Goal: Information Seeking & Learning: Learn about a topic

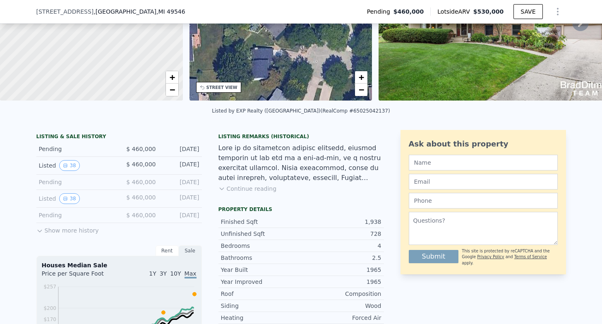
scroll to position [109, 0]
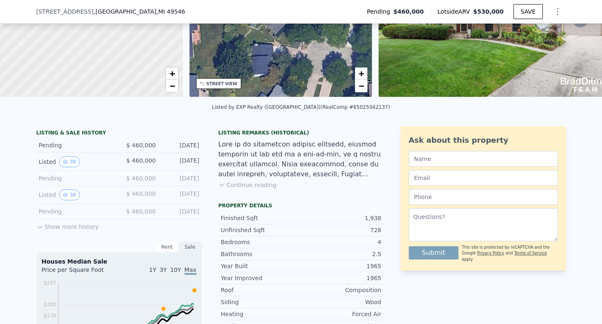
click at [82, 227] on button "Show more history" at bounding box center [67, 225] width 62 height 12
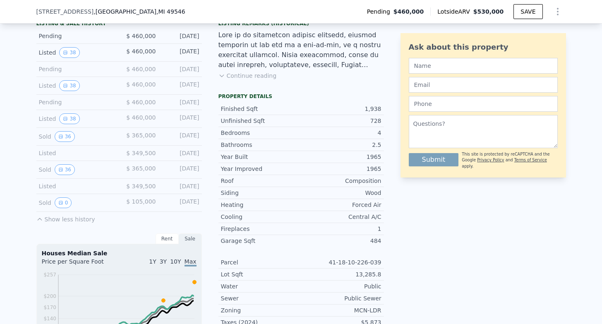
scroll to position [222, 0]
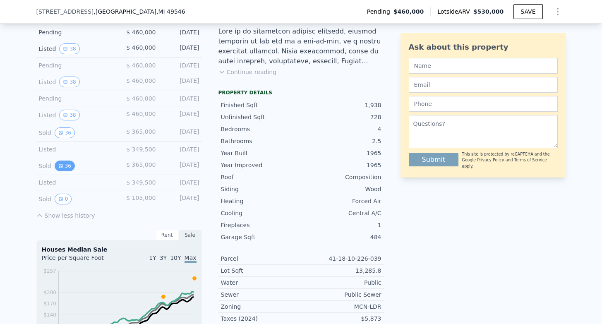
click at [62, 166] on icon "View historical data" at bounding box center [60, 165] width 5 height 5
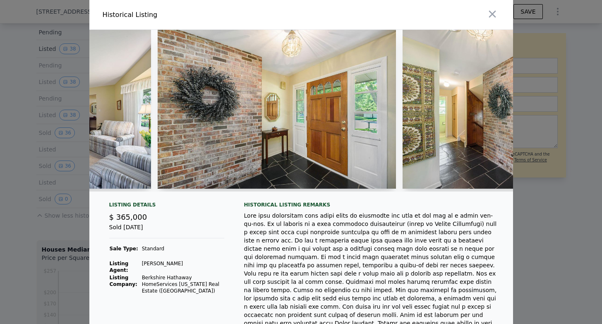
scroll to position [0, 1385]
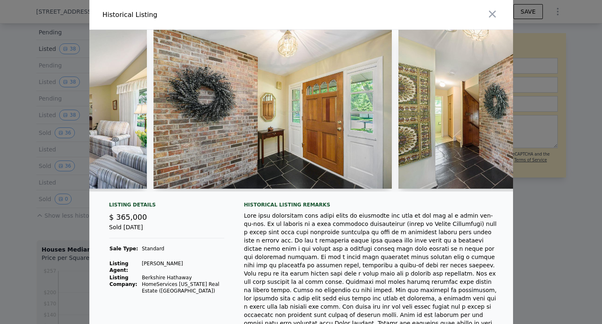
click at [243, 120] on img at bounding box center [273, 109] width 238 height 159
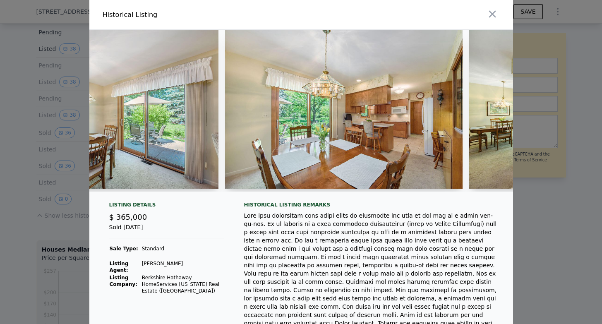
scroll to position [0, 2049]
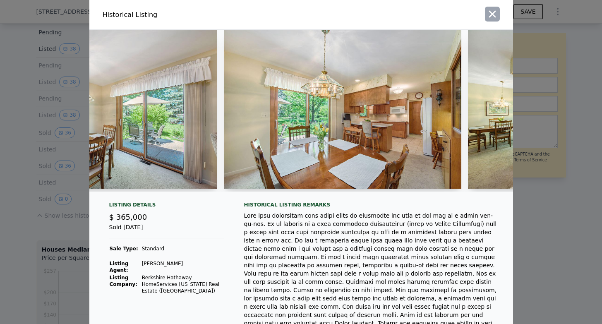
click at [496, 13] on icon "button" at bounding box center [493, 14] width 12 height 12
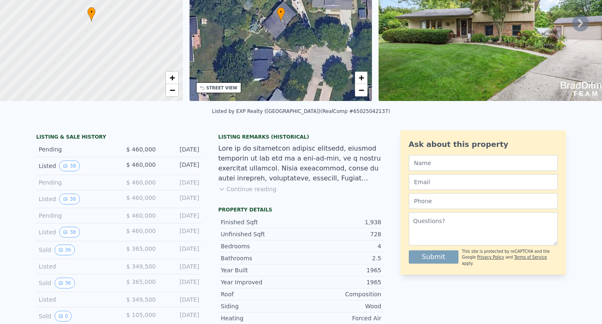
scroll to position [0, 0]
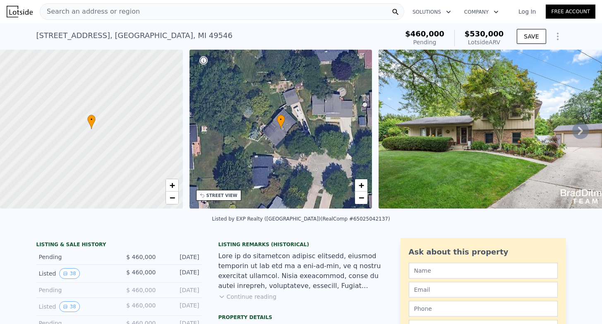
click at [483, 136] on img at bounding box center [498, 129] width 238 height 159
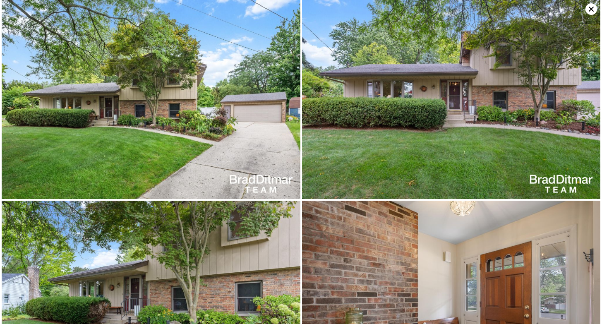
click at [596, 9] on icon at bounding box center [592, 9] width 12 height 12
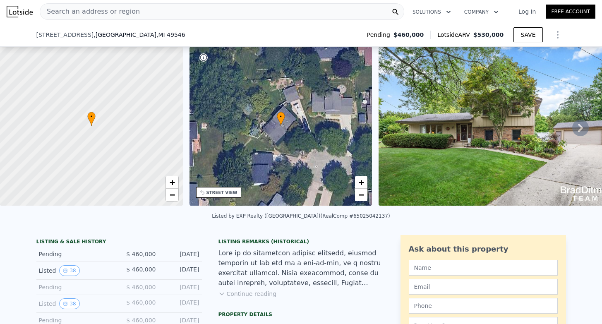
scroll to position [293, 0]
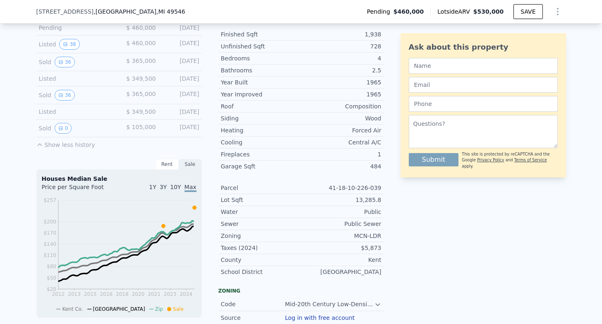
click at [59, 147] on button "Show less history" at bounding box center [65, 143] width 59 height 12
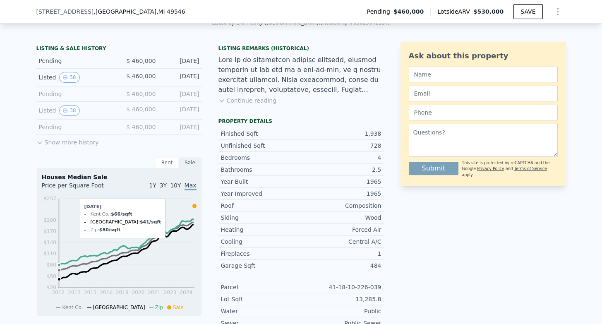
scroll to position [161, 0]
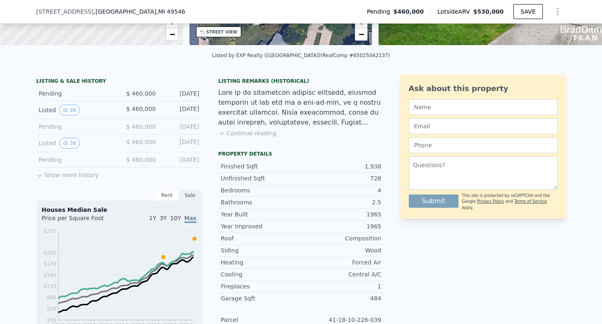
click at [50, 171] on button "Show more history" at bounding box center [67, 174] width 62 height 12
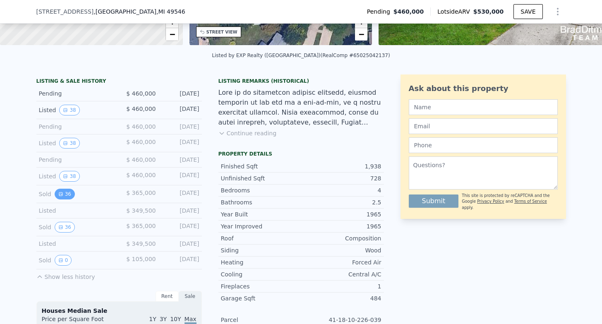
click at [67, 191] on button "36" at bounding box center [65, 194] width 20 height 11
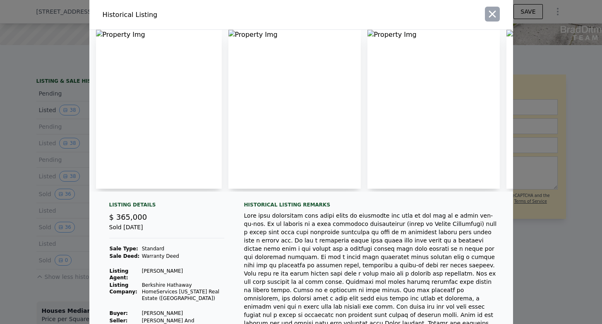
click at [491, 17] on icon "button" at bounding box center [493, 14] width 12 height 12
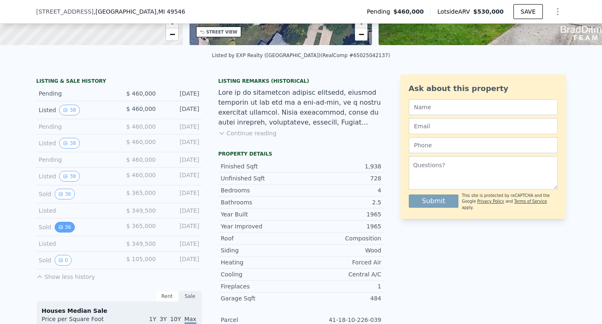
click at [65, 226] on button "36" at bounding box center [65, 227] width 20 height 11
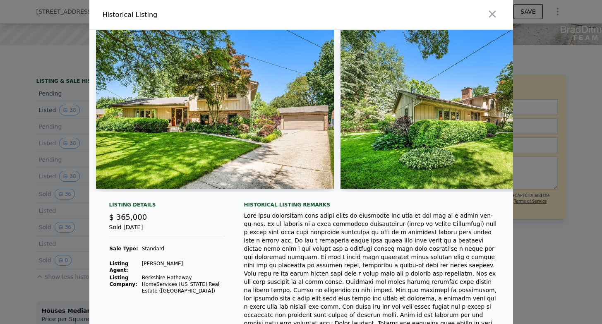
click at [269, 99] on img at bounding box center [215, 109] width 238 height 159
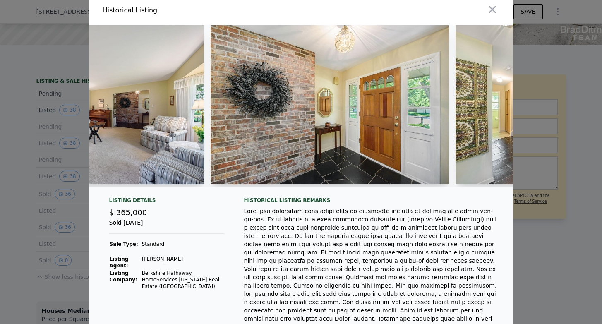
scroll to position [10, 0]
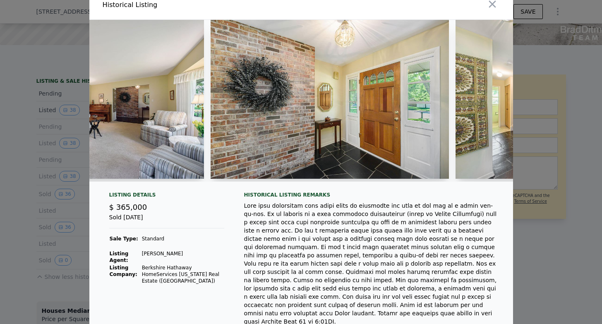
click at [325, 96] on img at bounding box center [330, 99] width 238 height 159
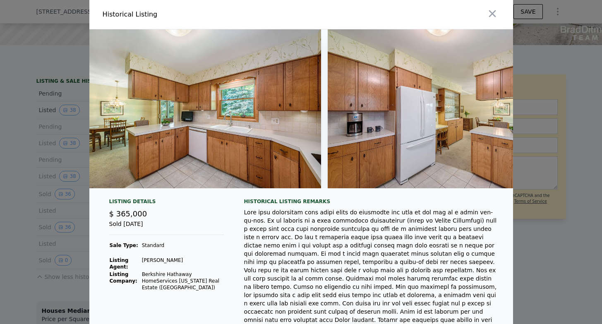
scroll to position [0, 2436]
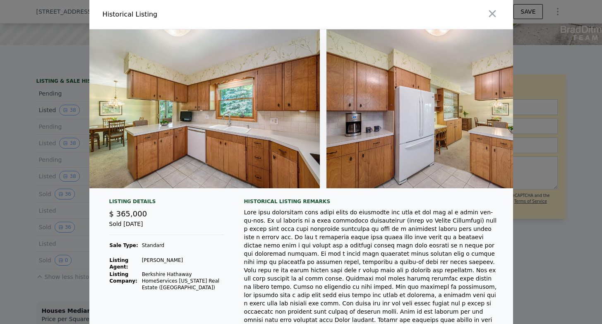
click at [438, 110] on img at bounding box center [446, 108] width 238 height 159
click at [272, 128] on img at bounding box center [201, 108] width 238 height 159
click at [405, 105] on img at bounding box center [446, 108] width 238 height 159
click at [404, 120] on img at bounding box center [446, 108] width 238 height 159
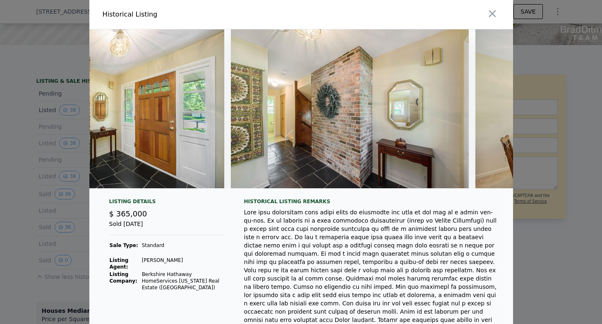
scroll to position [0, 1628]
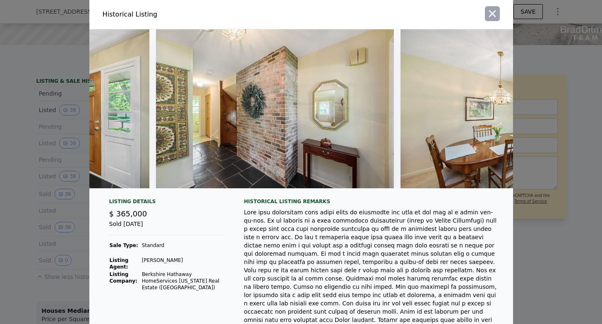
click at [496, 13] on icon "button" at bounding box center [493, 14] width 12 height 12
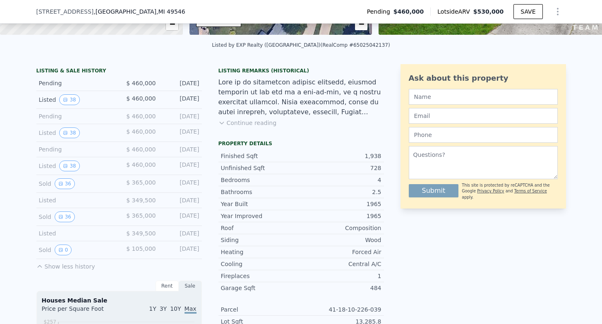
scroll to position [174, 0]
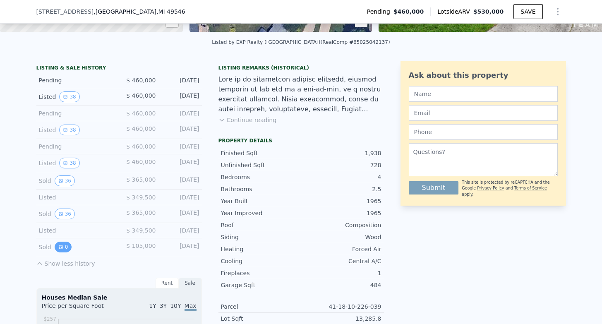
click at [67, 248] on button "0" at bounding box center [63, 247] width 17 height 11
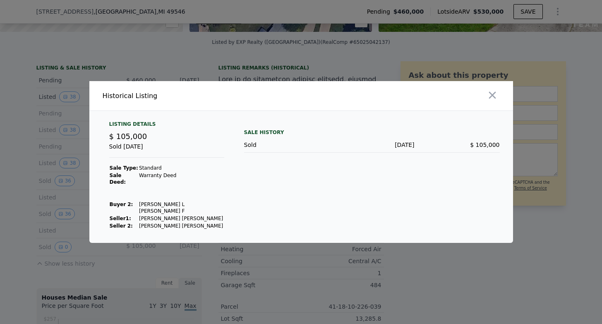
click at [13, 186] on div at bounding box center [301, 162] width 602 height 324
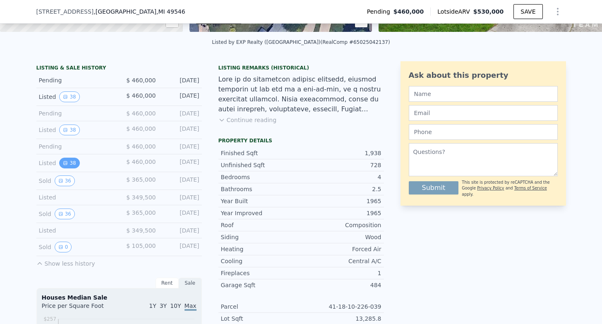
click at [70, 166] on button "38" at bounding box center [69, 163] width 20 height 11
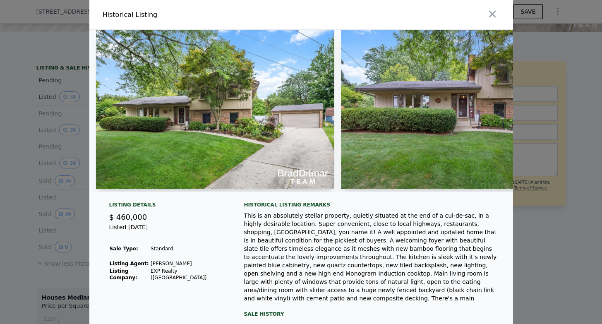
click at [26, 182] on div at bounding box center [301, 162] width 602 height 324
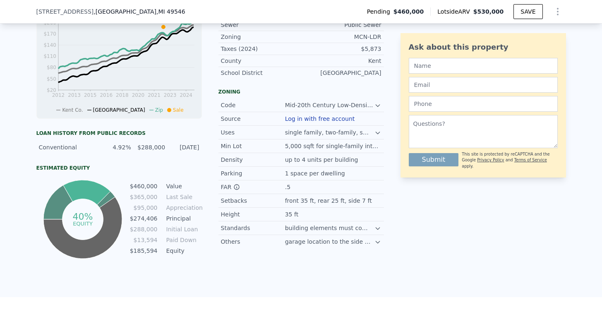
scroll to position [493, 0]
click at [377, 229] on icon at bounding box center [378, 227] width 7 height 7
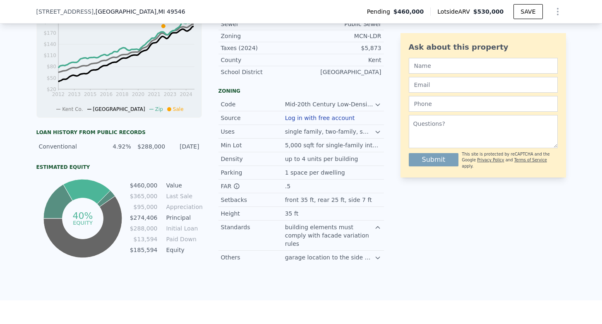
click at [377, 229] on icon at bounding box center [378, 227] width 7 height 7
click at [379, 242] on icon at bounding box center [378, 241] width 7 height 7
click at [379, 132] on icon at bounding box center [378, 132] width 4 height 2
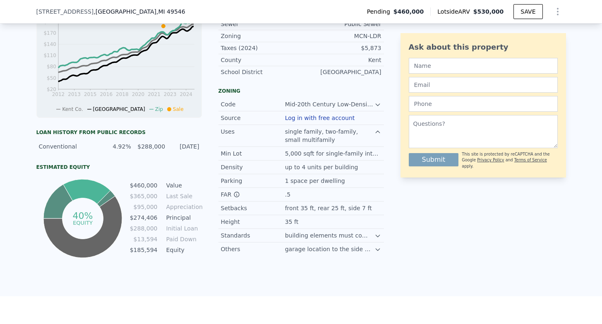
click at [379, 132] on icon at bounding box center [378, 132] width 4 height 2
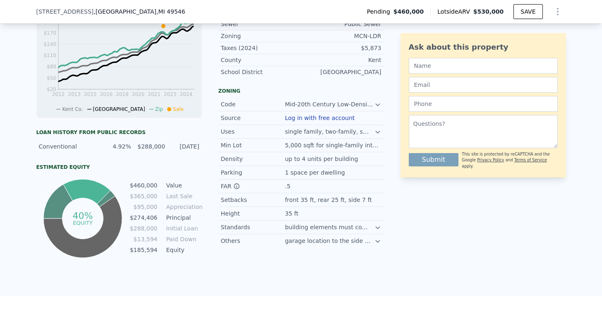
click at [378, 104] on icon at bounding box center [378, 104] width 7 height 7
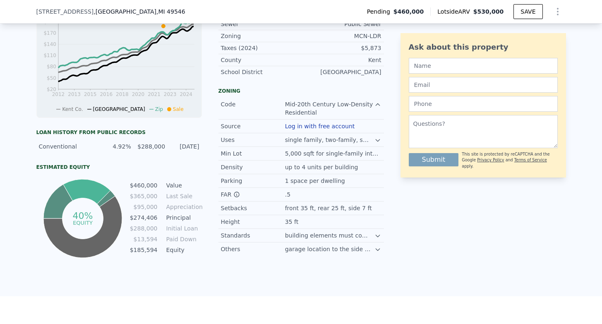
click at [378, 104] on icon at bounding box center [378, 104] width 7 height 7
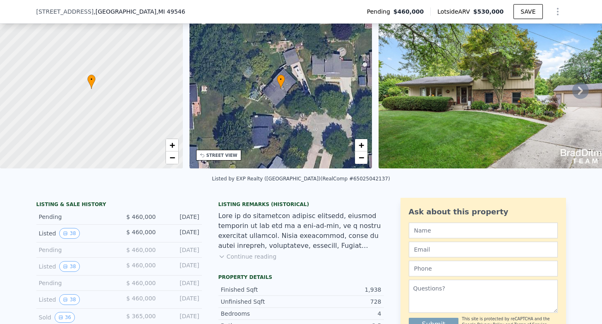
scroll to position [199, 0]
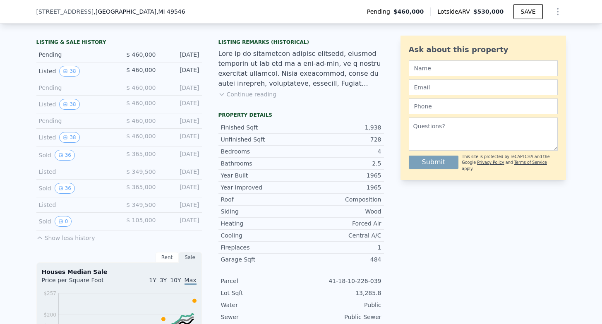
click at [240, 92] on button "Continue reading" at bounding box center [248, 94] width 58 height 8
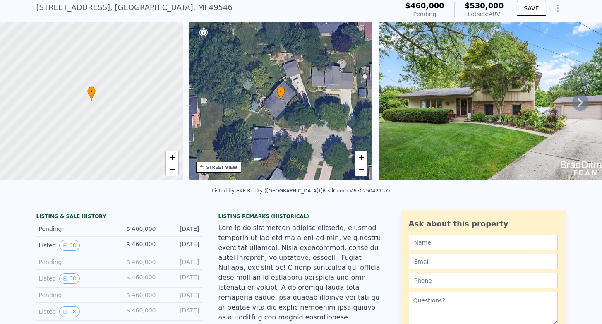
scroll to position [26, 0]
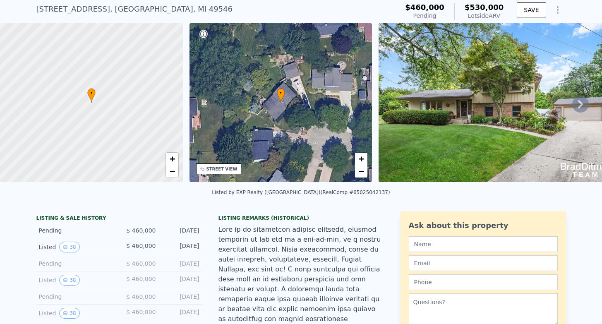
click at [579, 102] on icon at bounding box center [580, 104] width 17 height 17
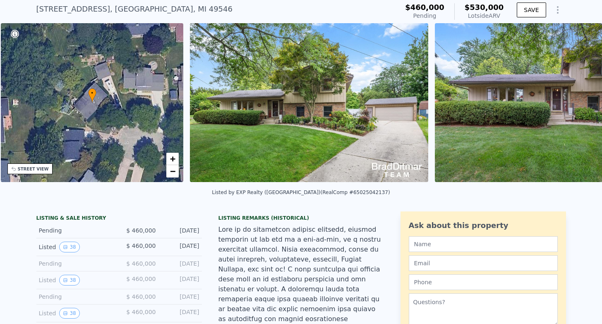
scroll to position [0, 192]
click at [579, 102] on icon at bounding box center [580, 104] width 17 height 17
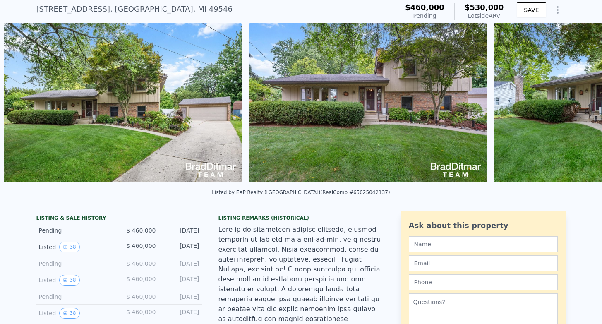
click at [579, 102] on img at bounding box center [613, 102] width 238 height 159
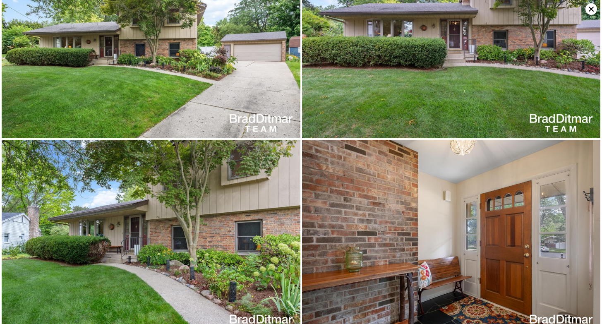
scroll to position [0, 0]
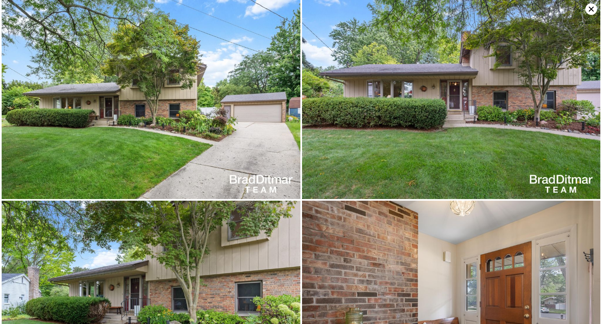
click at [593, 11] on icon at bounding box center [592, 9] width 12 height 12
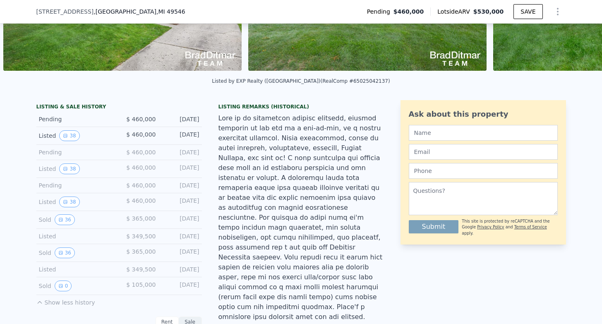
scroll to position [178, 0]
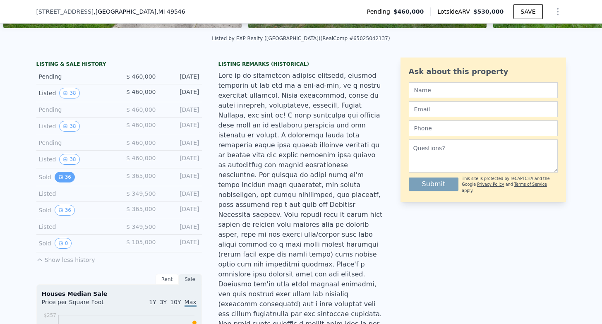
click at [65, 177] on button "36" at bounding box center [65, 177] width 20 height 11
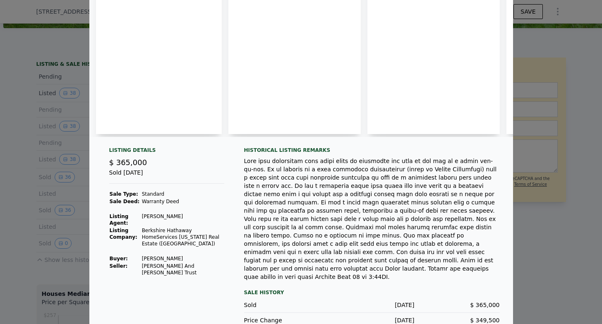
scroll to position [0, 0]
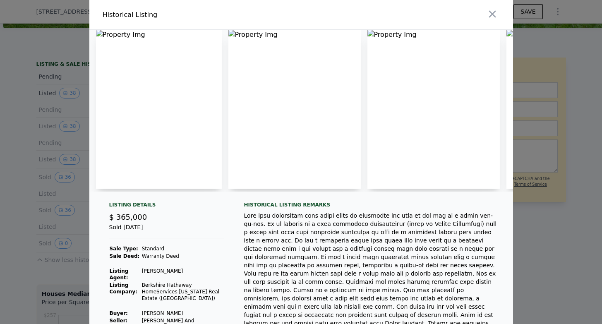
click at [416, 75] on img at bounding box center [434, 109] width 132 height 159
click at [490, 16] on icon "button" at bounding box center [492, 14] width 7 height 7
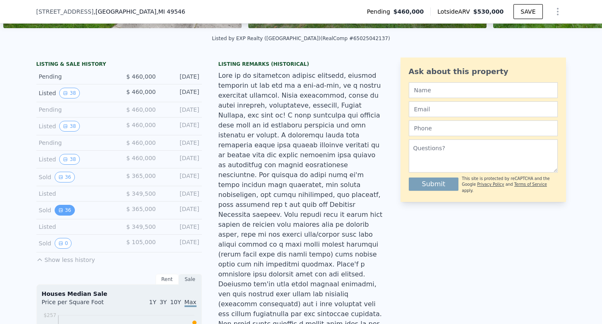
click at [67, 211] on button "36" at bounding box center [65, 210] width 20 height 11
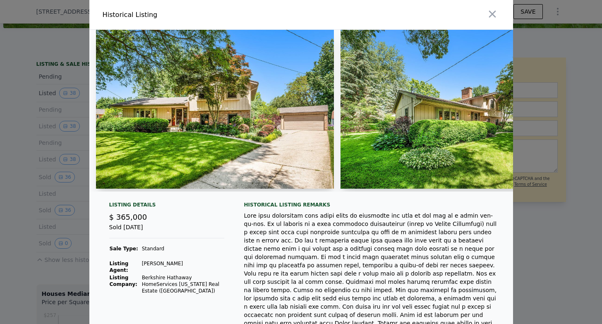
click at [233, 118] on img at bounding box center [215, 109] width 238 height 159
click at [469, 121] on img at bounding box center [460, 109] width 238 height 159
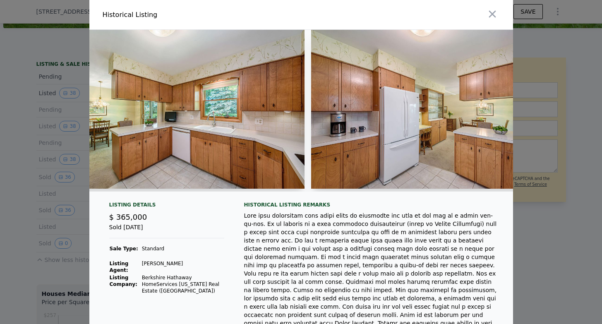
scroll to position [0, 2375]
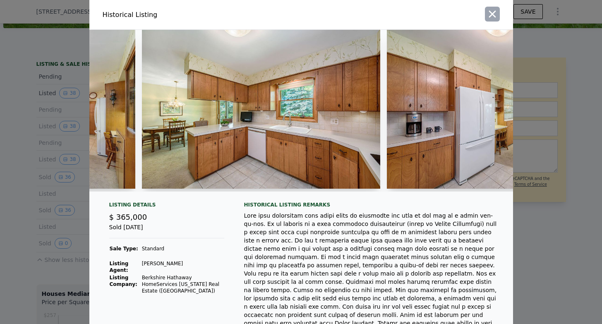
click at [495, 18] on icon "button" at bounding box center [493, 14] width 12 height 12
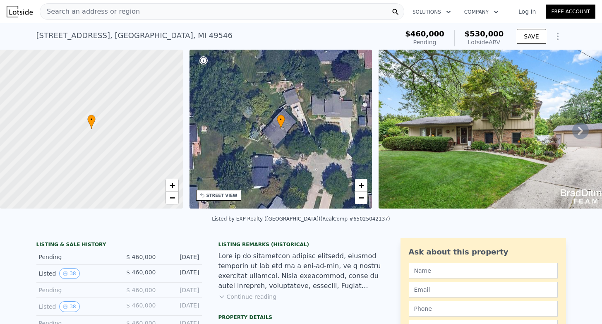
click at [129, 14] on span "Search an address or region" at bounding box center [90, 12] width 100 height 10
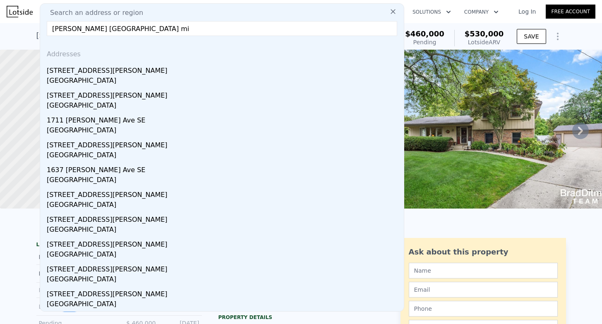
click at [52, 27] on input "[PERSON_NAME] [GEOGRAPHIC_DATA] mi" at bounding box center [222, 28] width 351 height 15
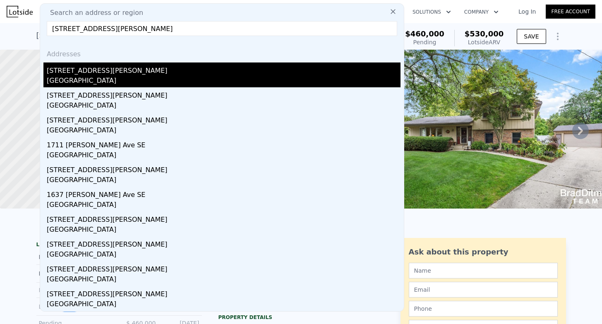
type input "[STREET_ADDRESS][PERSON_NAME]"
click at [79, 78] on div "[GEOGRAPHIC_DATA]" at bounding box center [224, 82] width 354 height 12
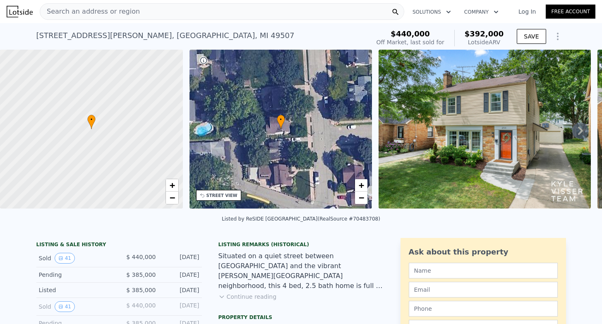
click at [582, 125] on icon at bounding box center [580, 131] width 17 height 17
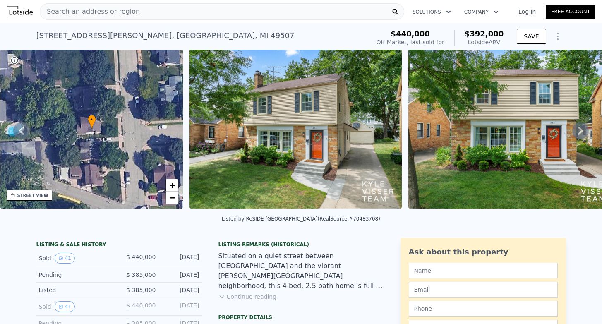
click at [582, 134] on icon at bounding box center [580, 131] width 17 height 17
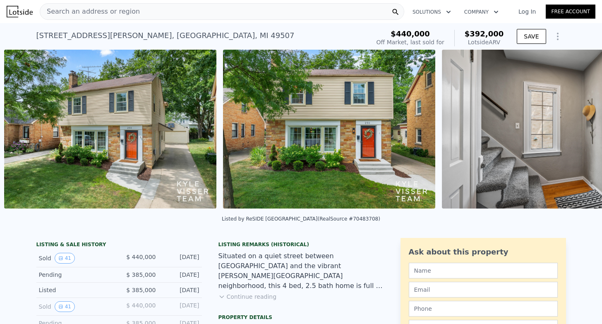
scroll to position [0, 379]
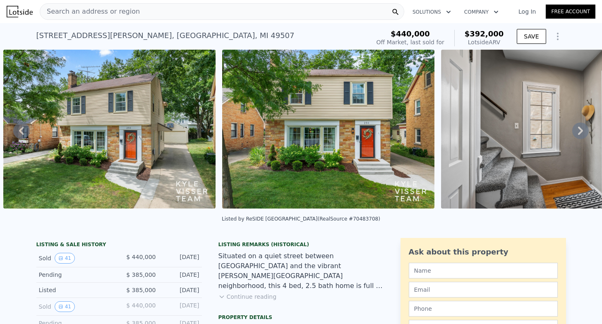
click at [19, 130] on icon at bounding box center [21, 131] width 5 height 8
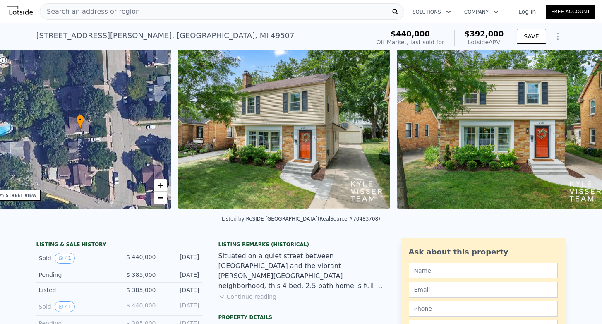
click at [19, 130] on div "• + −" at bounding box center [80, 129] width 183 height 159
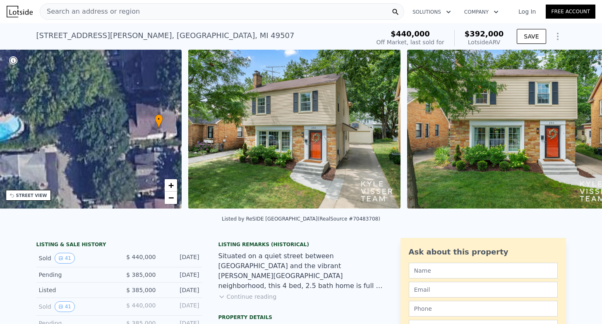
scroll to position [0, 192]
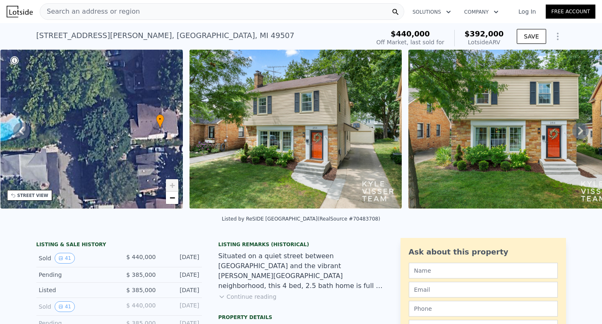
click at [18, 131] on icon at bounding box center [21, 131] width 17 height 17
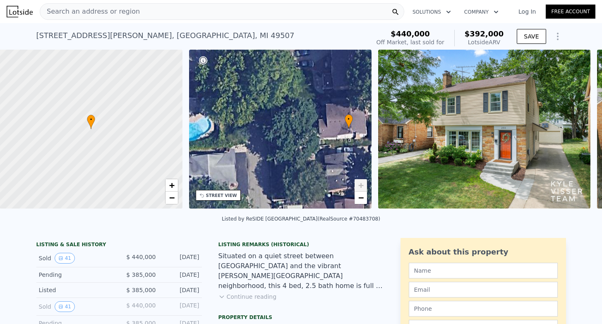
scroll to position [0, 3]
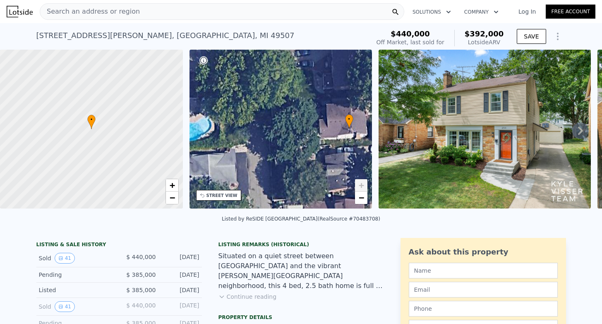
click at [149, 13] on div "Search an address or region" at bounding box center [222, 11] width 365 height 17
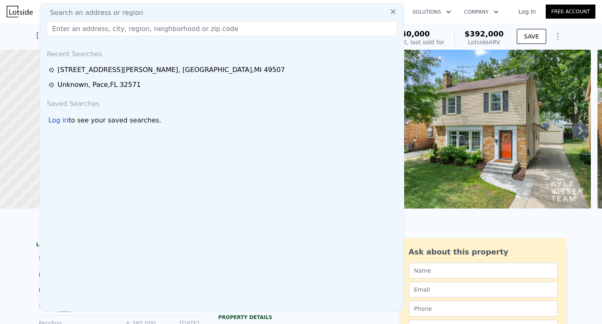
click at [18, 32] on div "[STREET_ADDRESS][PERSON_NAME] Sold [DATE] for $440k (~ARV $392k ) $440,000 Off …" at bounding box center [301, 36] width 602 height 26
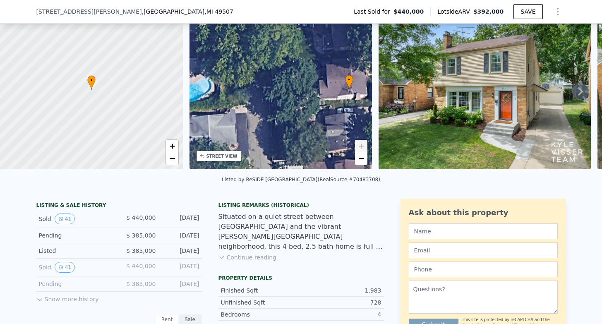
scroll to position [126, 0]
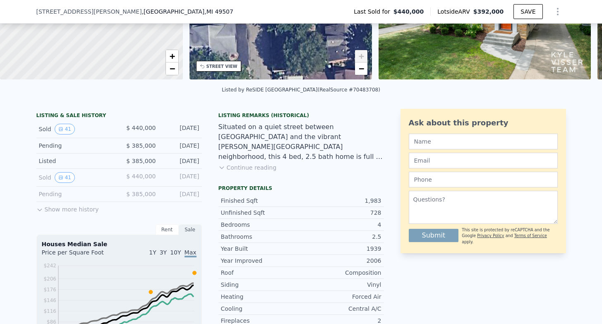
click at [43, 209] on icon at bounding box center [39, 210] width 7 height 7
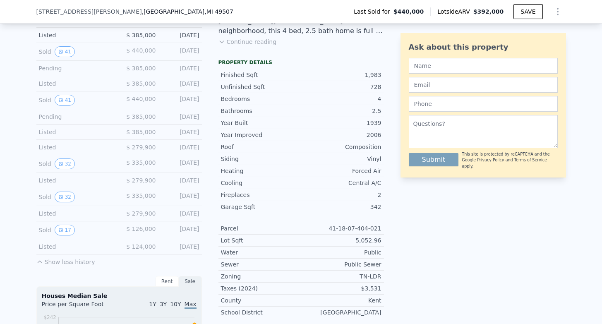
scroll to position [256, 0]
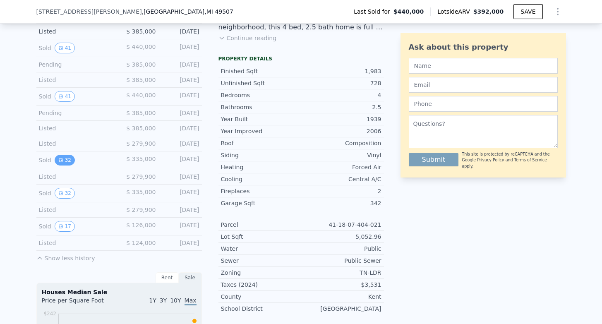
click at [63, 161] on button "32" at bounding box center [65, 160] width 20 height 11
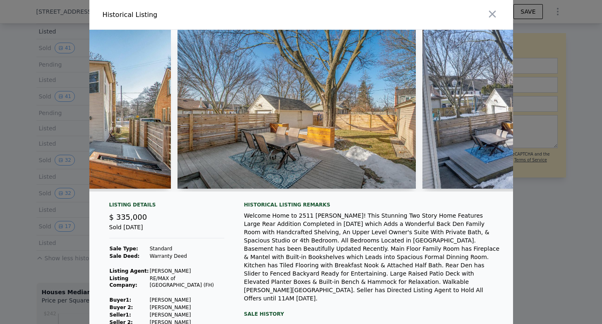
scroll to position [0, 6546]
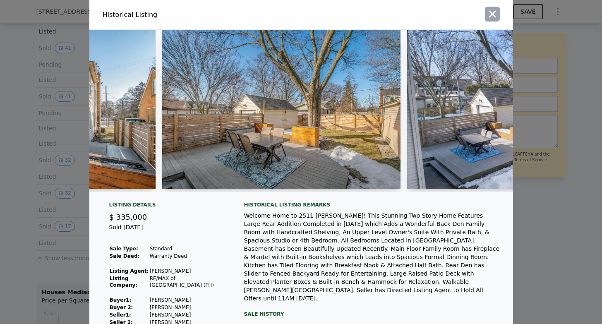
click at [490, 12] on icon "button" at bounding box center [492, 14] width 7 height 7
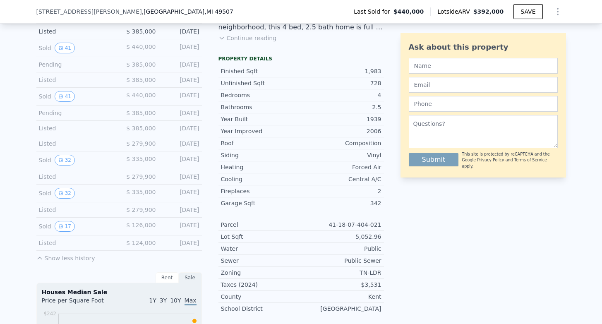
click at [64, 233] on div "Sold 17 $ 126,000 [DATE]" at bounding box center [119, 227] width 166 height 18
click at [62, 228] on button "17" at bounding box center [65, 226] width 20 height 11
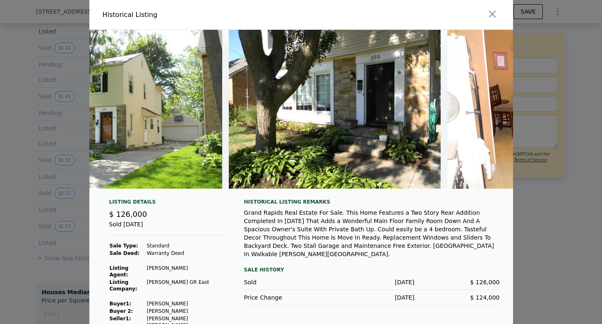
scroll to position [0, 0]
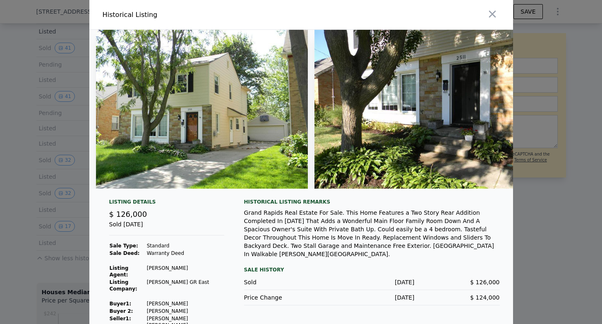
type input "5"
type input "3"
type input "1456"
type input "2614"
type input "9147.6"
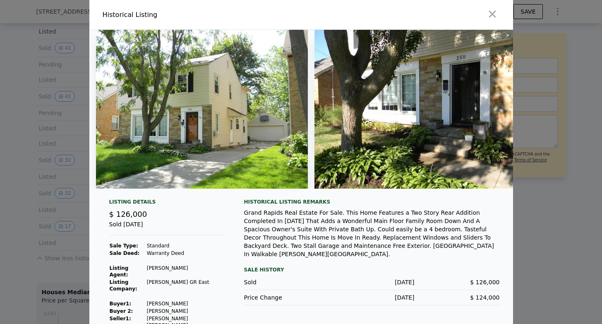
type input "16552.8"
type input "$ 530,000"
type input "$ 5,347"
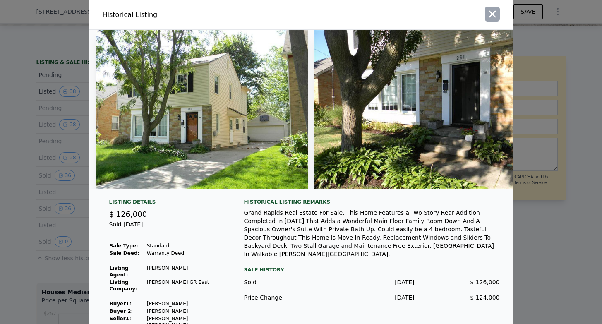
click at [493, 12] on icon "button" at bounding box center [492, 14] width 7 height 7
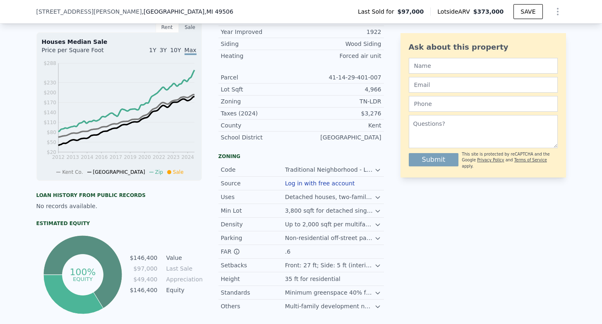
scroll to position [294, 0]
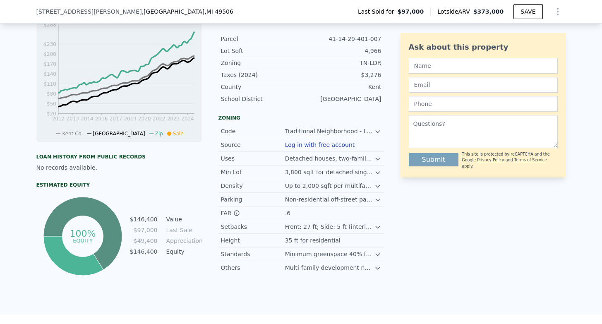
click at [380, 132] on icon at bounding box center [378, 131] width 7 height 7
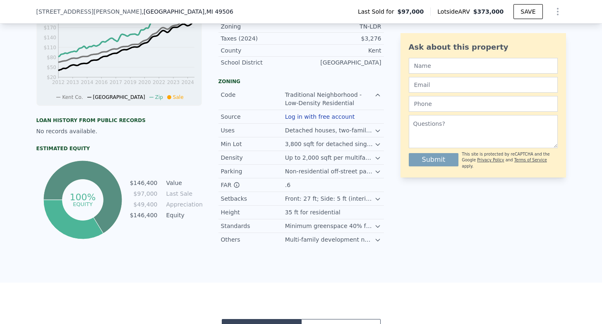
scroll to position [336, 0]
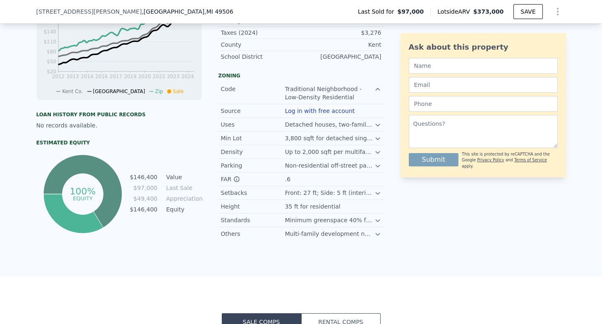
click at [380, 221] on icon at bounding box center [378, 220] width 7 height 7
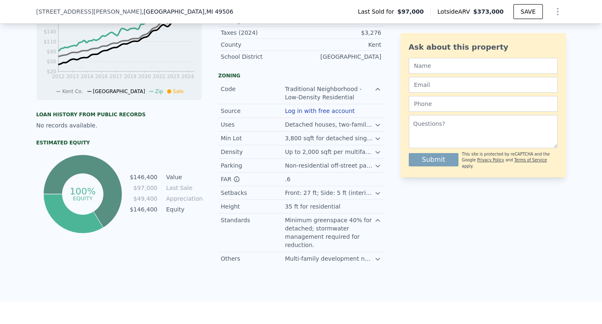
click at [380, 221] on icon at bounding box center [378, 220] width 4 height 2
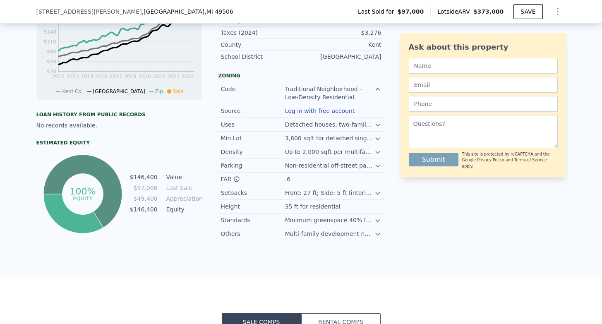
click at [379, 235] on icon at bounding box center [378, 234] width 7 height 7
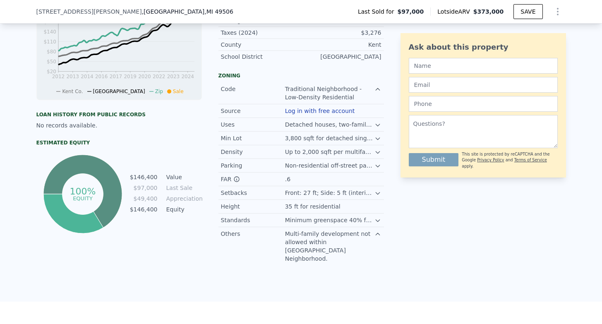
click at [379, 235] on icon at bounding box center [378, 234] width 7 height 7
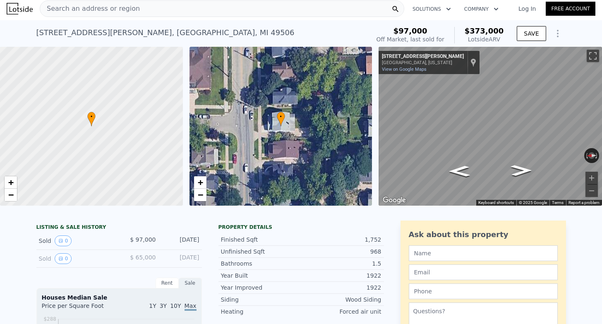
scroll to position [0, 0]
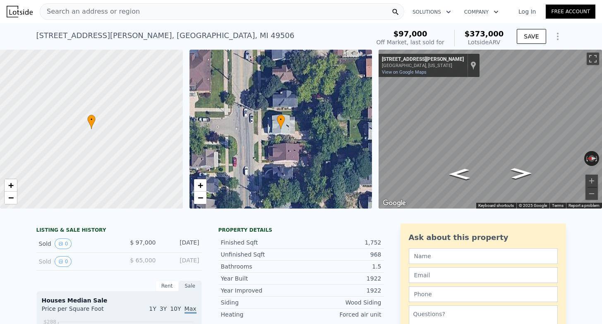
click at [105, 14] on span "Search an address or region" at bounding box center [90, 12] width 100 height 10
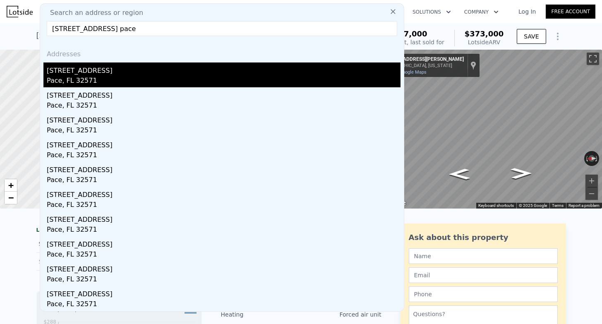
type input "3245 cobblestone drive pace"
click at [111, 75] on div "3245 Cobblestone Dr" at bounding box center [224, 68] width 354 height 13
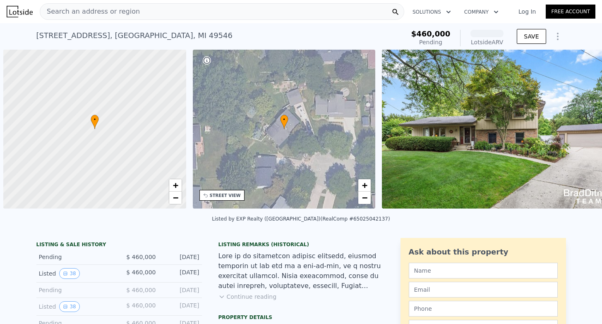
scroll to position [0, 3]
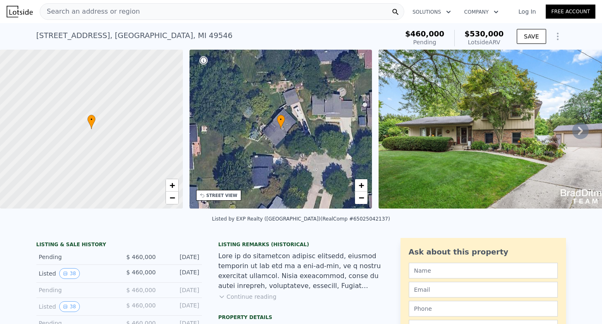
click at [489, 36] on span "$530,000" at bounding box center [484, 33] width 39 height 9
click at [560, 34] on icon "Show Options" at bounding box center [558, 36] width 10 height 10
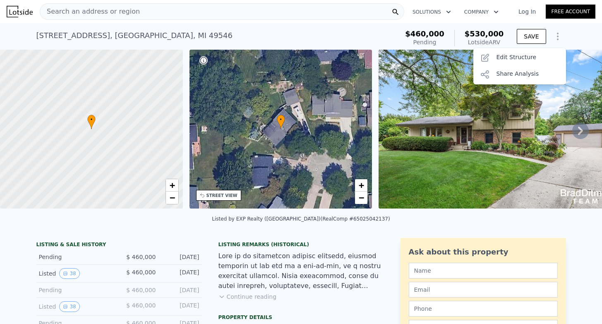
click at [560, 34] on icon "Show Options" at bounding box center [558, 36] width 10 height 10
